Goal: Task Accomplishment & Management: Use online tool/utility

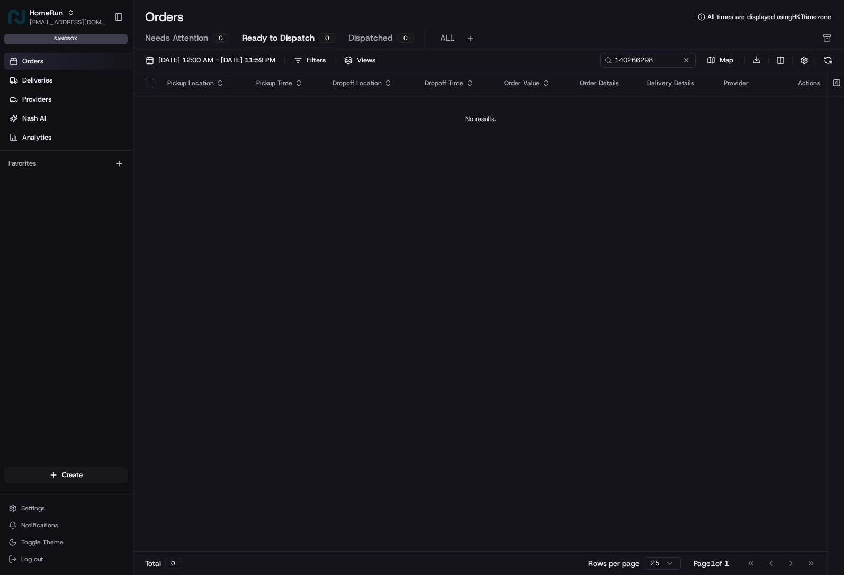
click at [246, 137] on td "No results." at bounding box center [480, 119] width 696 height 51
click at [47, 53] on link "Orders" at bounding box center [68, 61] width 128 height 17
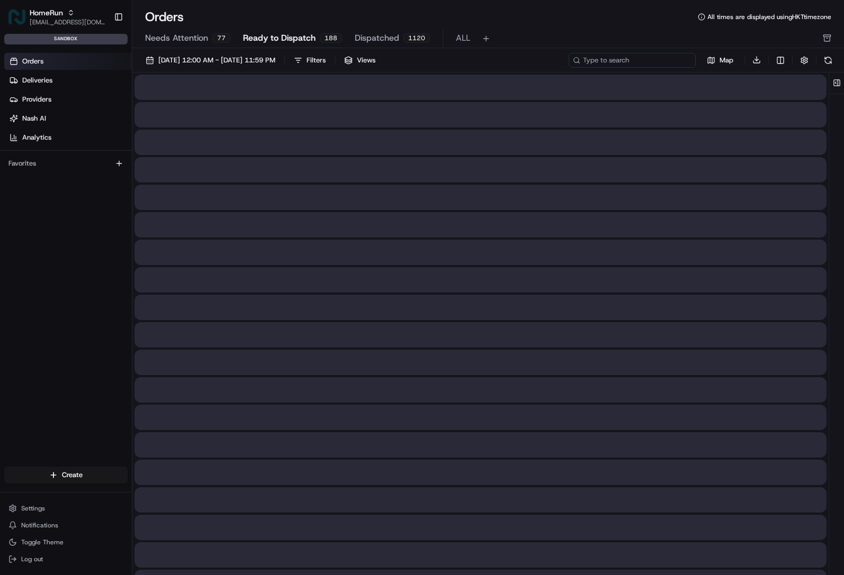
click at [655, 63] on input at bounding box center [631, 60] width 127 height 15
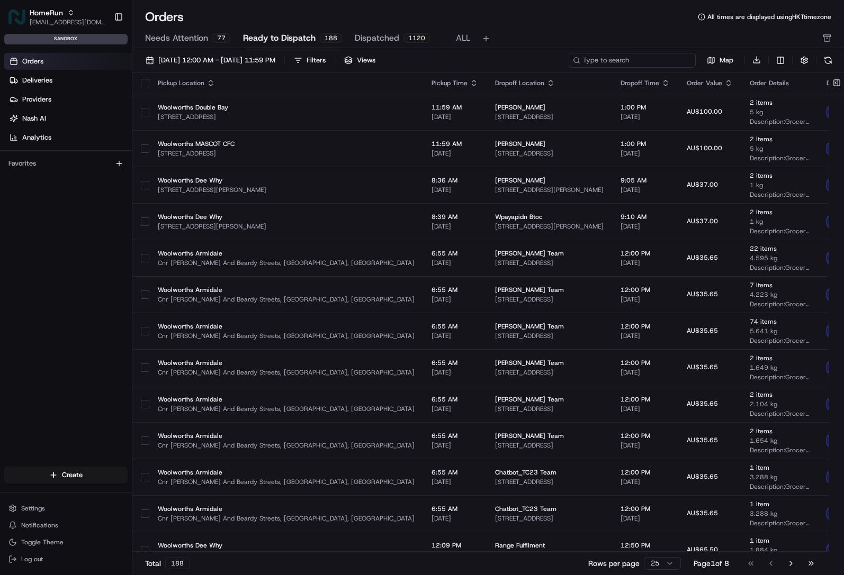
paste input "141171446"
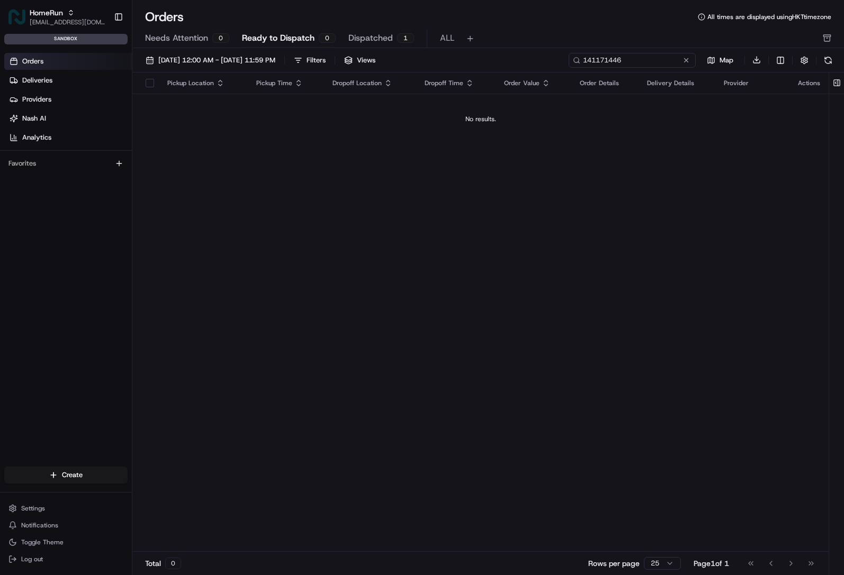
type input "141171446"
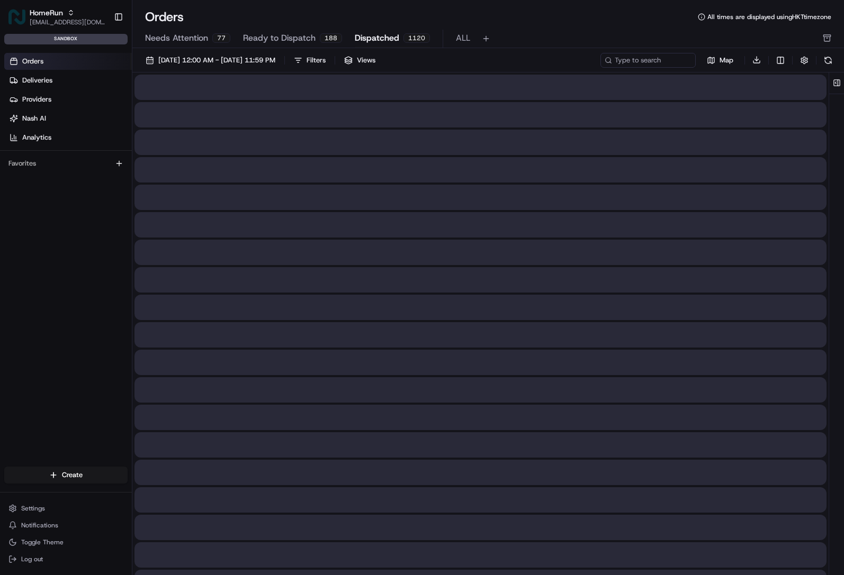
click at [382, 43] on span "Dispatched" at bounding box center [377, 38] width 44 height 13
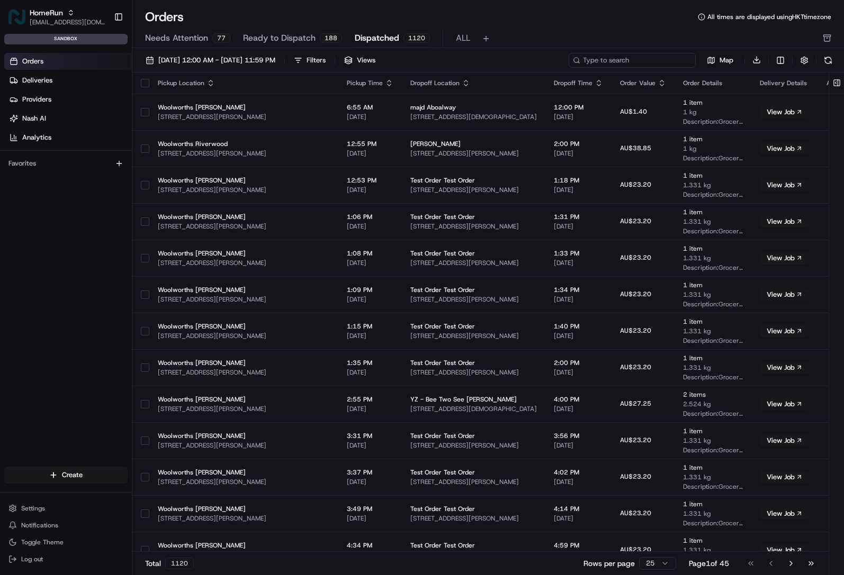
click at [659, 54] on input at bounding box center [631, 60] width 127 height 15
paste input "141171446"
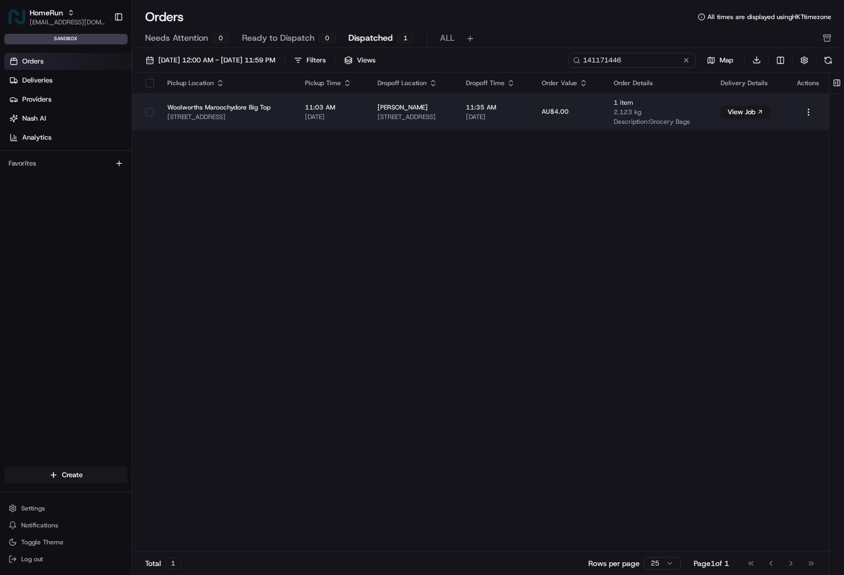
type input "141171446"
click at [448, 120] on span "34 Warung Ave, Maroochydore, QLD 4558, AU" at bounding box center [412, 117] width 71 height 8
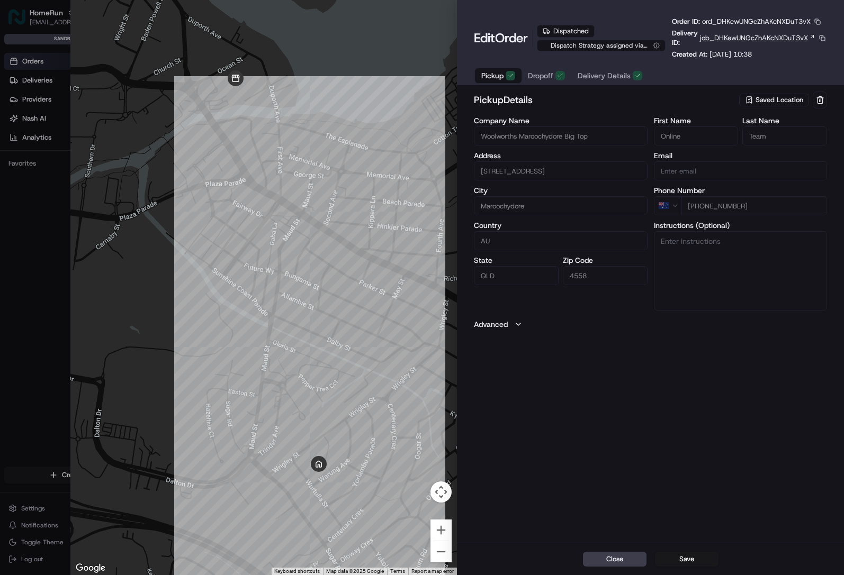
click at [810, 36] on icon at bounding box center [812, 36] width 6 height 6
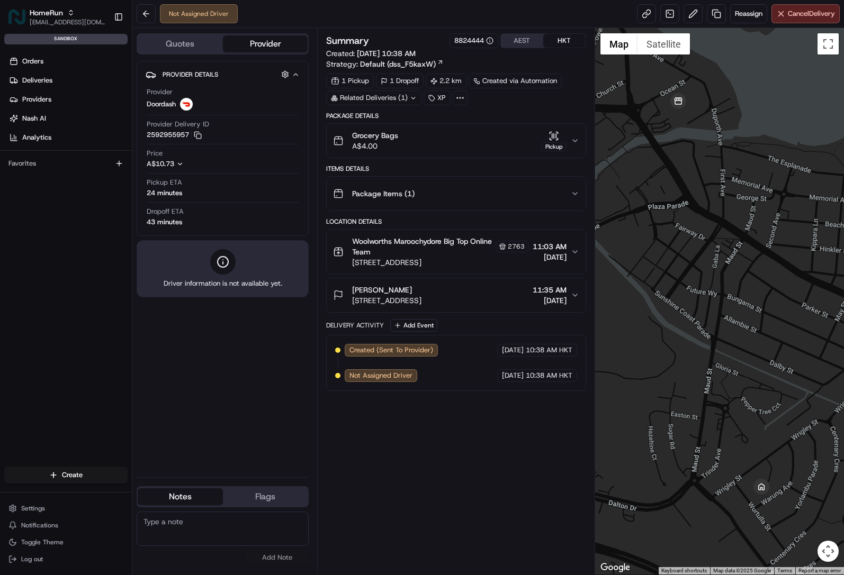
click at [754, 24] on div "Not Assigned Driver Reassign Cancel Delivery" at bounding box center [487, 14] width 711 height 28
click at [752, 22] on button "Reassign" at bounding box center [748, 13] width 37 height 19
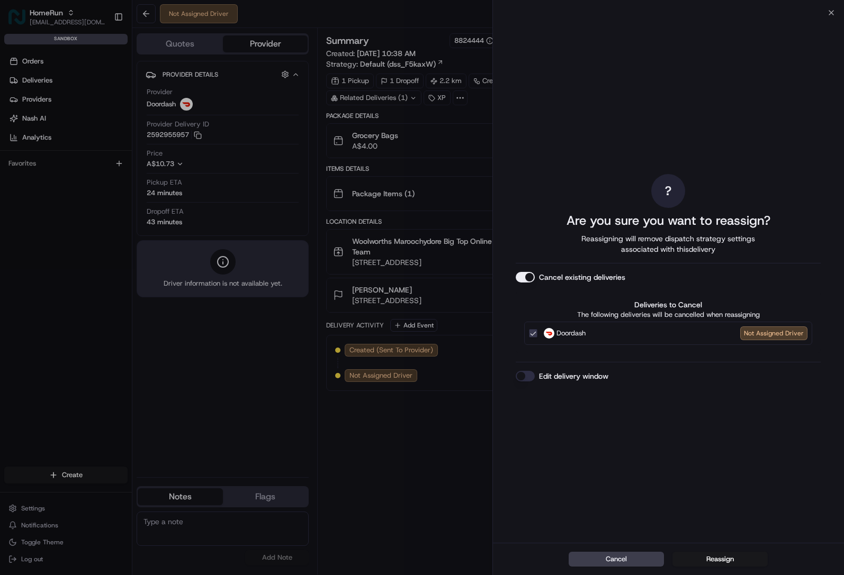
click at [718, 565] on button "Reassign" at bounding box center [719, 559] width 95 height 15
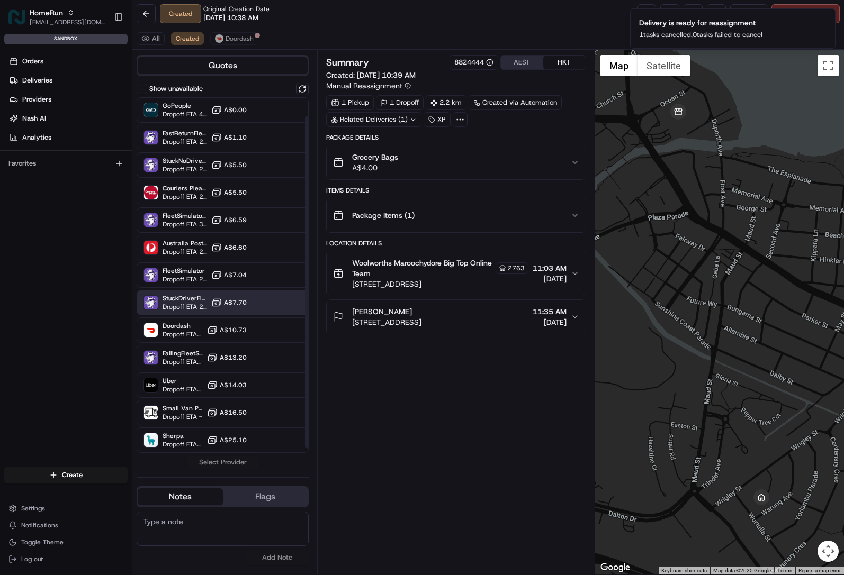
scroll to position [26, 0]
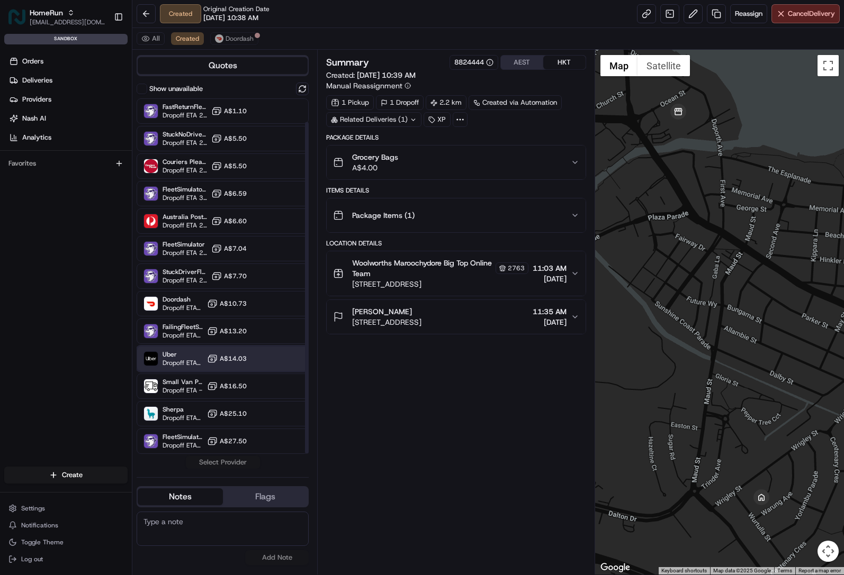
click at [283, 359] on div "Uber Dropoff ETA 43 minutes A$14.03" at bounding box center [223, 358] width 172 height 25
click at [242, 461] on button "Assign Provider" at bounding box center [222, 462] width 75 height 13
